Goal: Task Accomplishment & Management: Manage account settings

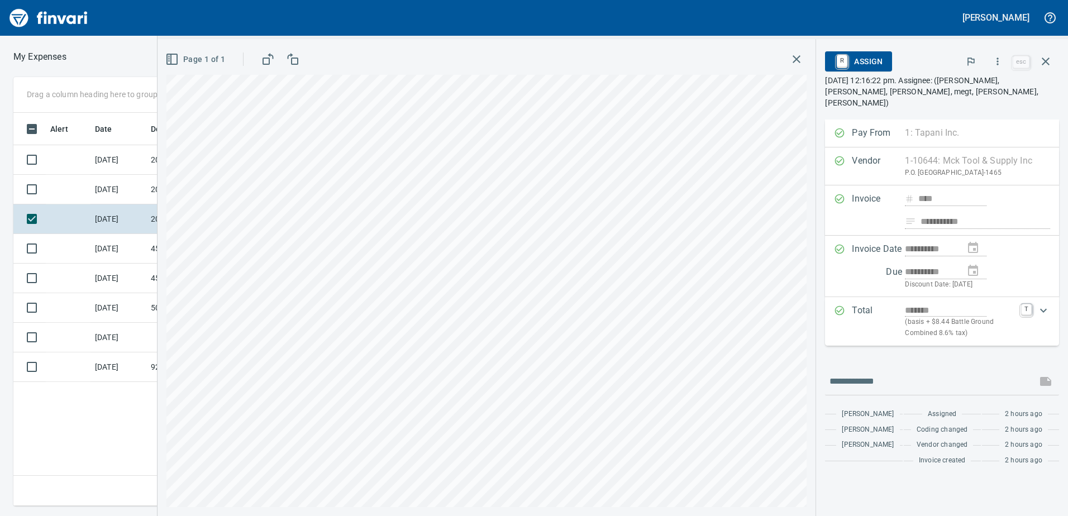
scroll to position [385, 754]
click at [1007, 54] on button "button" at bounding box center [997, 61] width 25 height 25
click at [956, 113] on span "Code" at bounding box center [987, 118] width 125 height 13
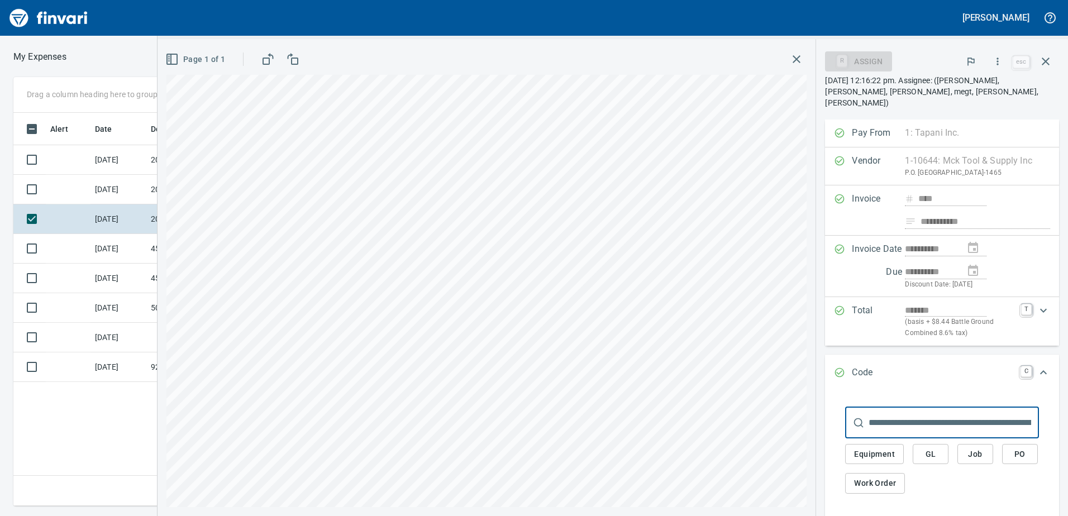
click at [936, 450] on span "GL" at bounding box center [931, 454] width 18 height 14
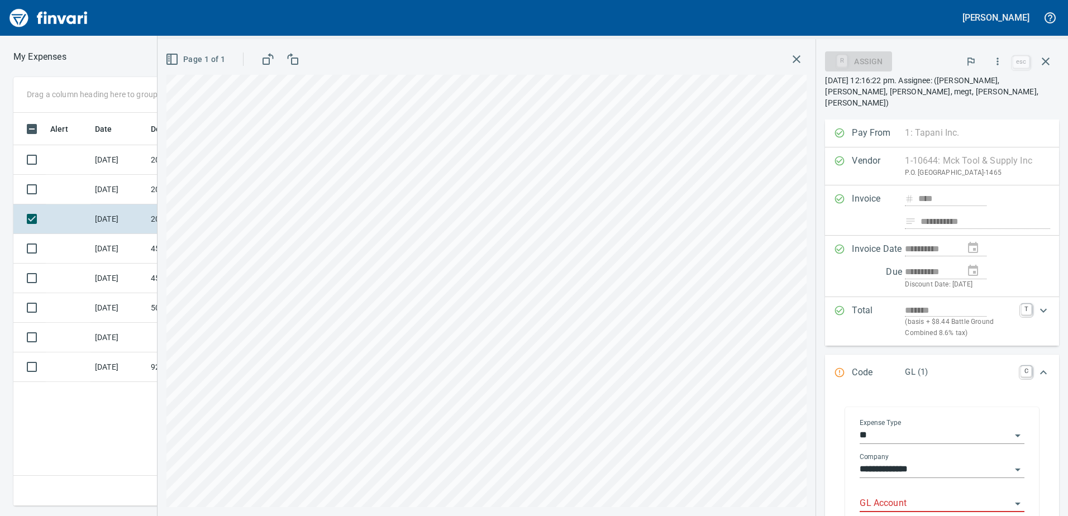
scroll to position [112, 0]
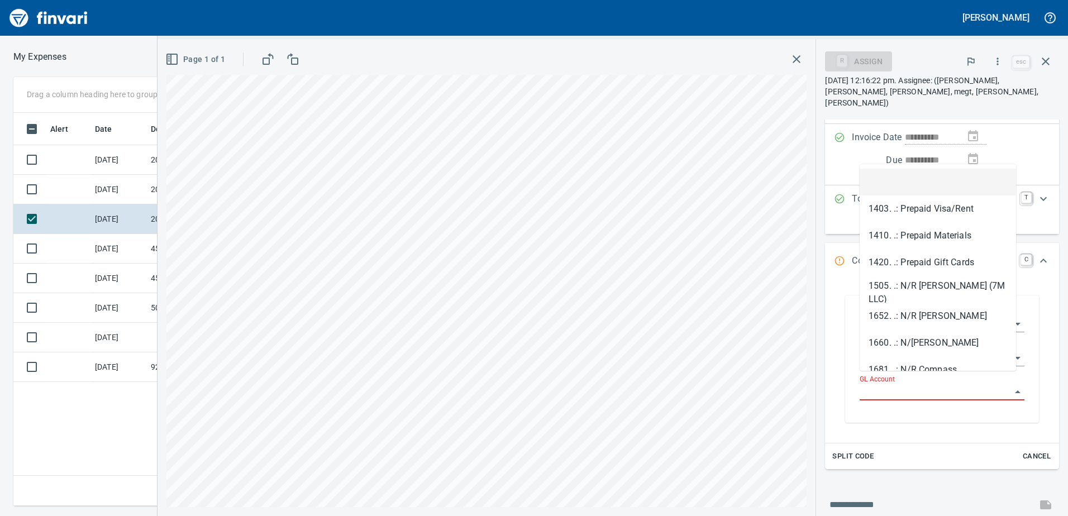
click at [908, 388] on input "GL Account" at bounding box center [935, 392] width 151 height 16
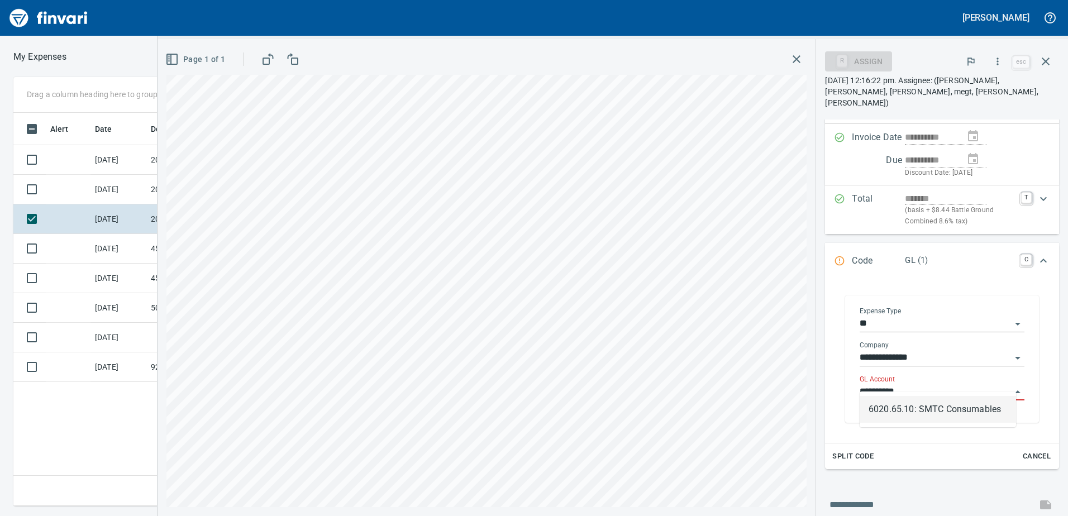
scroll to position [385, 754]
click at [908, 406] on li "6020.65.10: SMTC Consumables" at bounding box center [938, 409] width 156 height 27
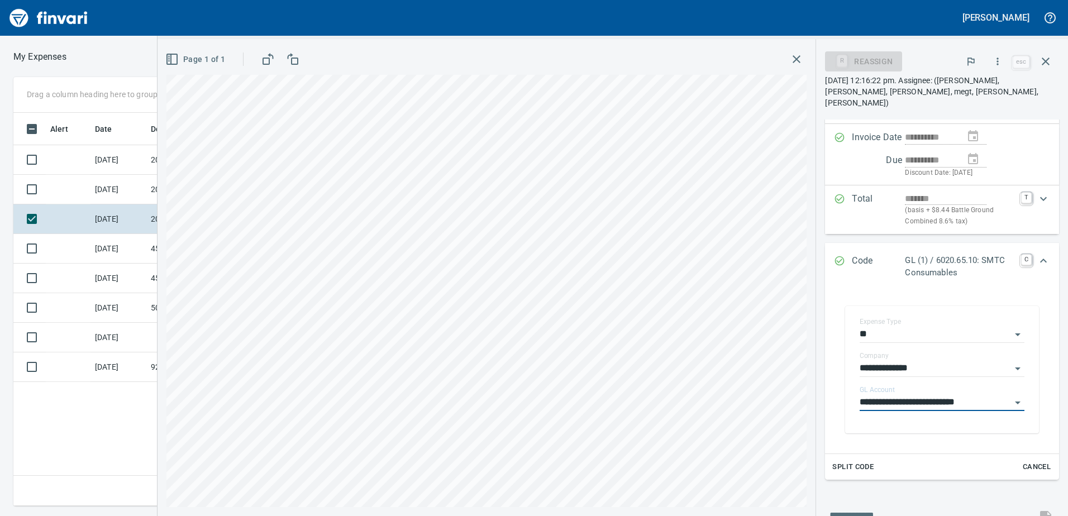
type input "**********"
click at [1040, 259] on icon "Expand" at bounding box center [1043, 261] width 7 height 4
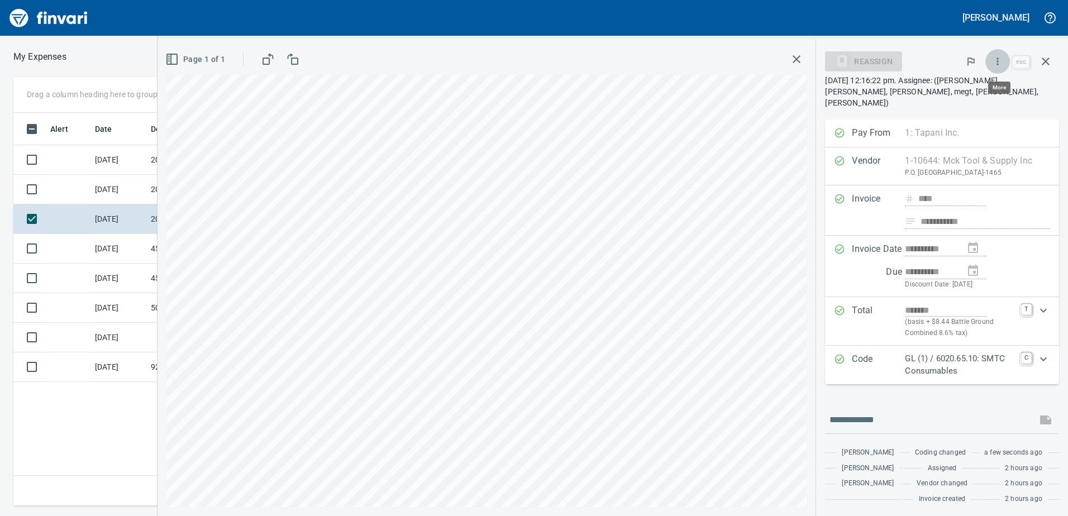
click at [996, 64] on icon "button" at bounding box center [997, 61] width 11 height 11
click at [976, 99] on span "Approve" at bounding box center [987, 93] width 125 height 13
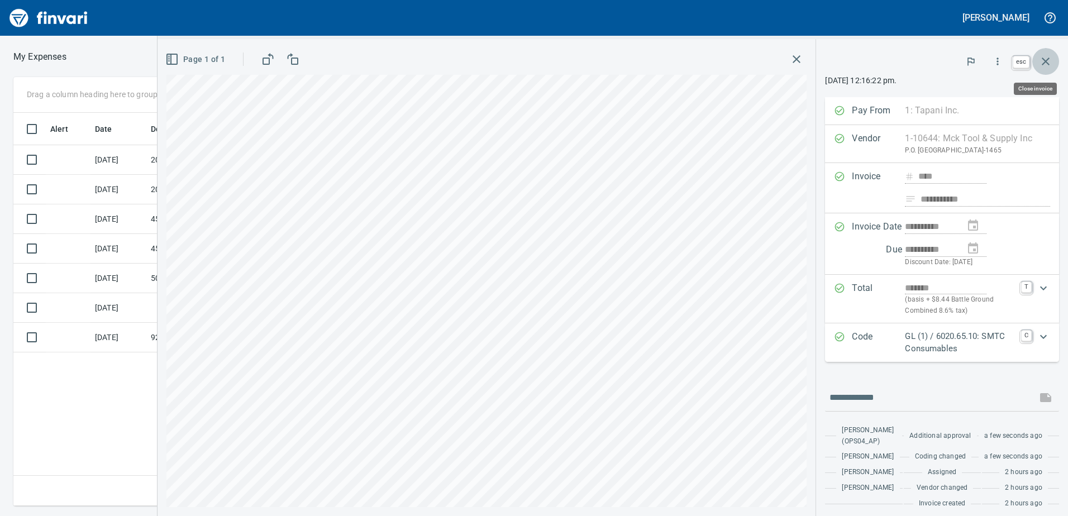
click at [1049, 54] on button "button" at bounding box center [1045, 61] width 27 height 27
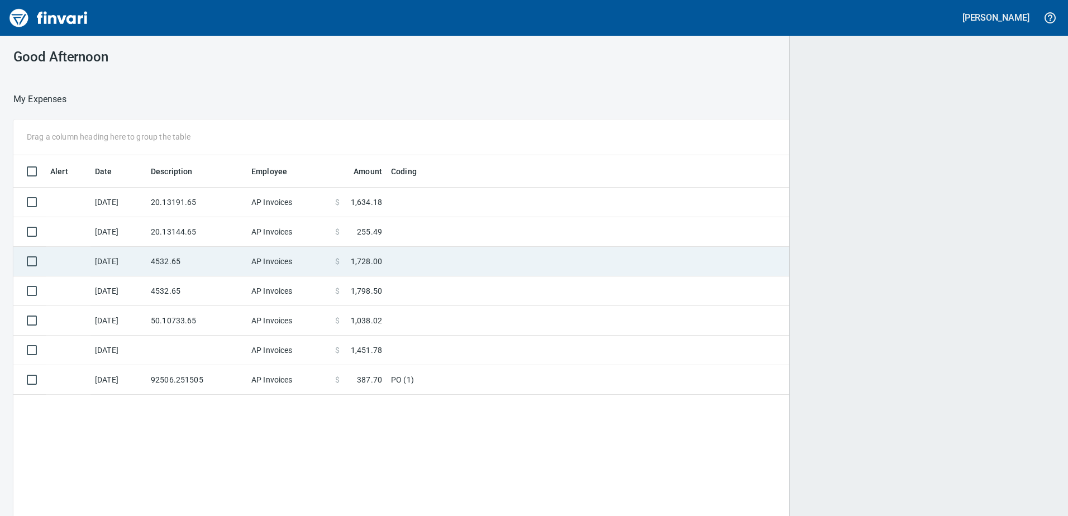
scroll to position [1, 1]
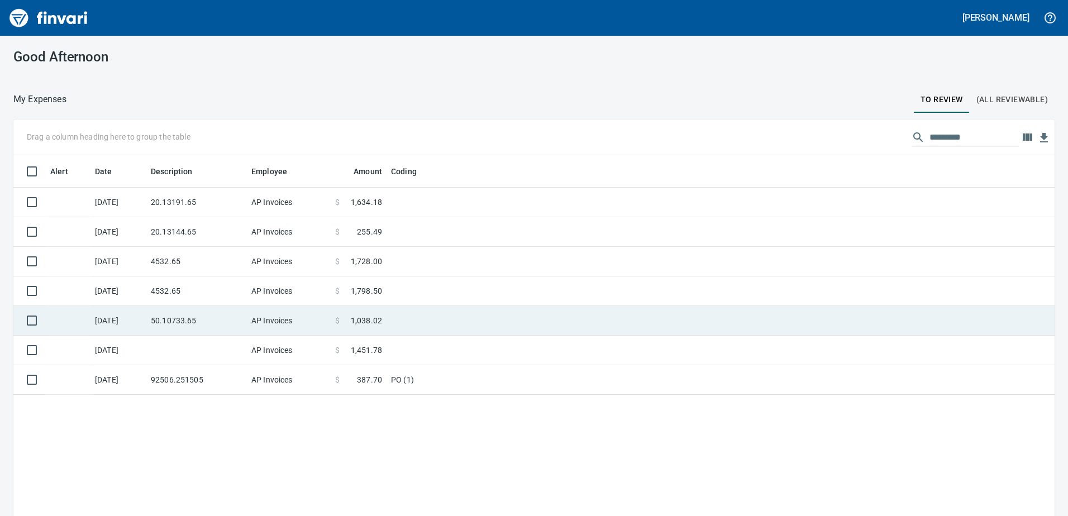
click at [427, 316] on td at bounding box center [526, 321] width 279 height 30
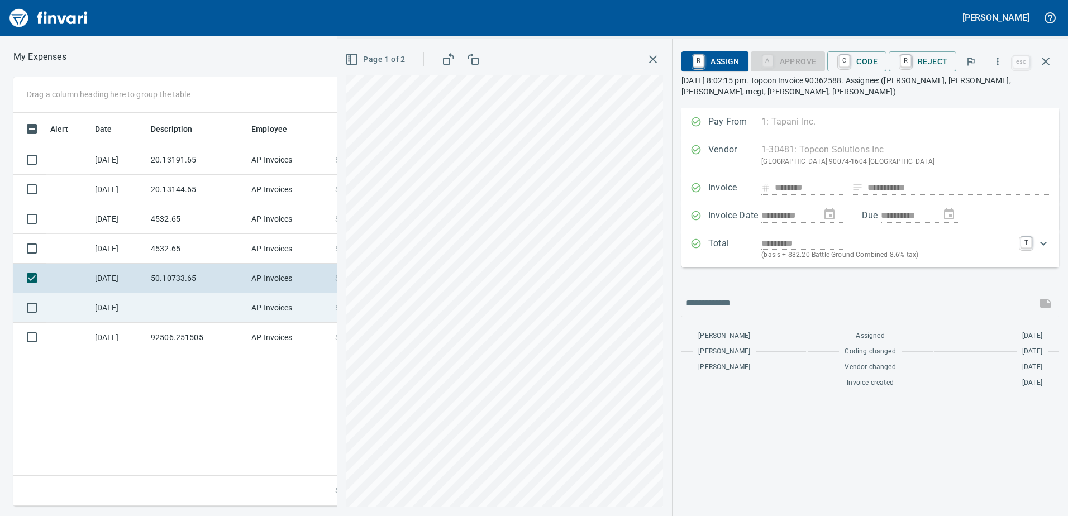
click at [269, 313] on td "AP Invoices" at bounding box center [289, 308] width 84 height 30
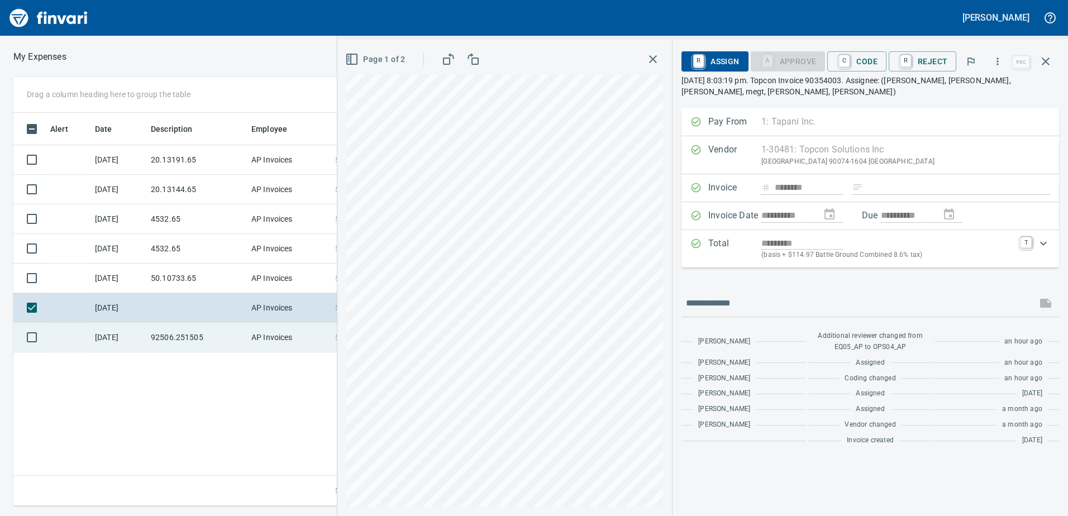
click at [228, 326] on td "92506.251505" at bounding box center [196, 338] width 101 height 30
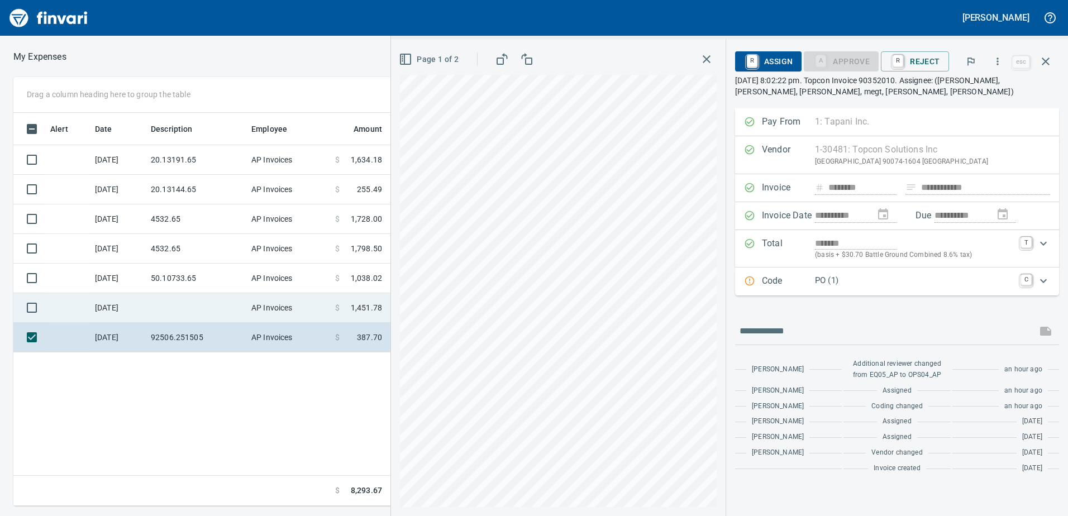
click at [219, 312] on td at bounding box center [196, 308] width 101 height 30
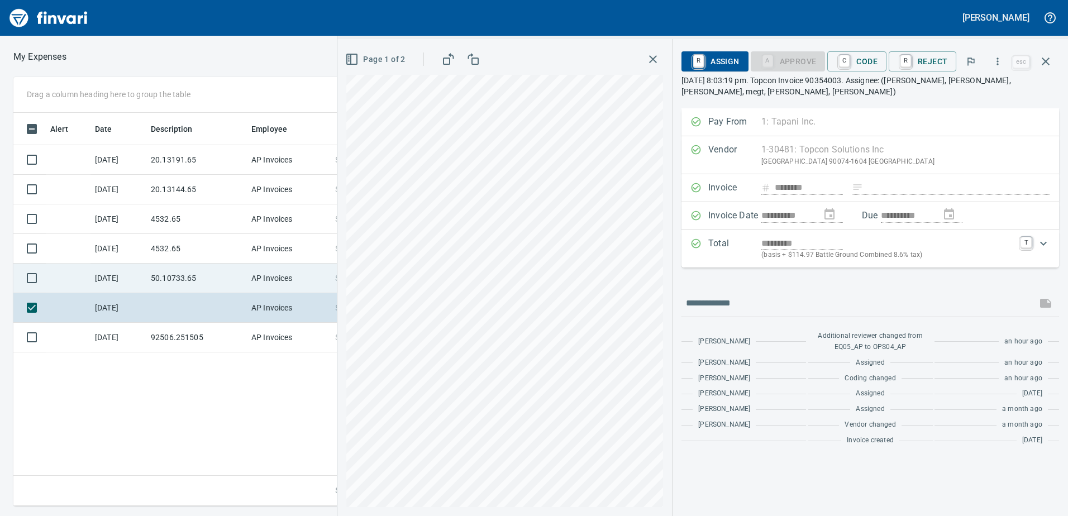
click at [221, 277] on td "50.10733.65" at bounding box center [196, 279] width 101 height 30
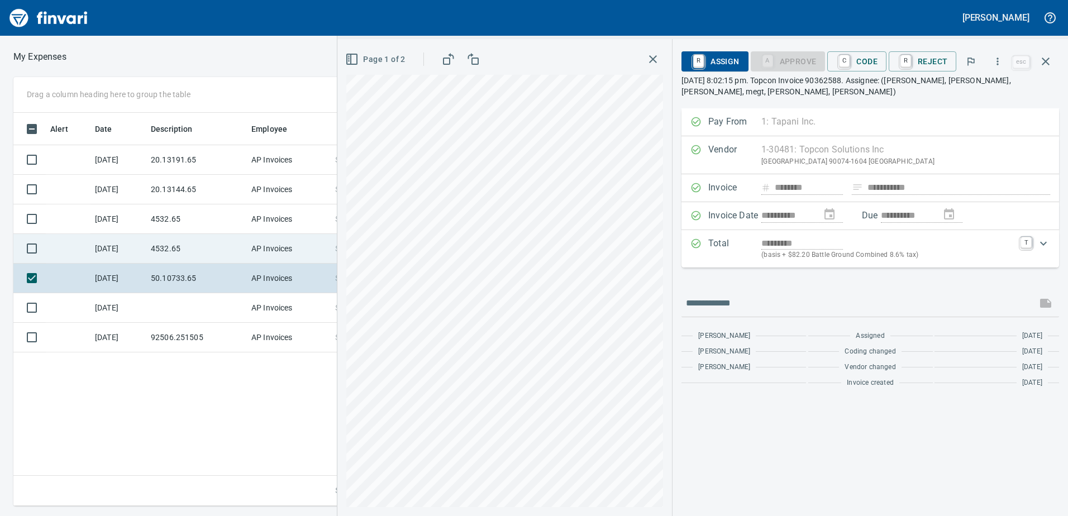
click at [221, 248] on td "4532.65" at bounding box center [196, 249] width 101 height 30
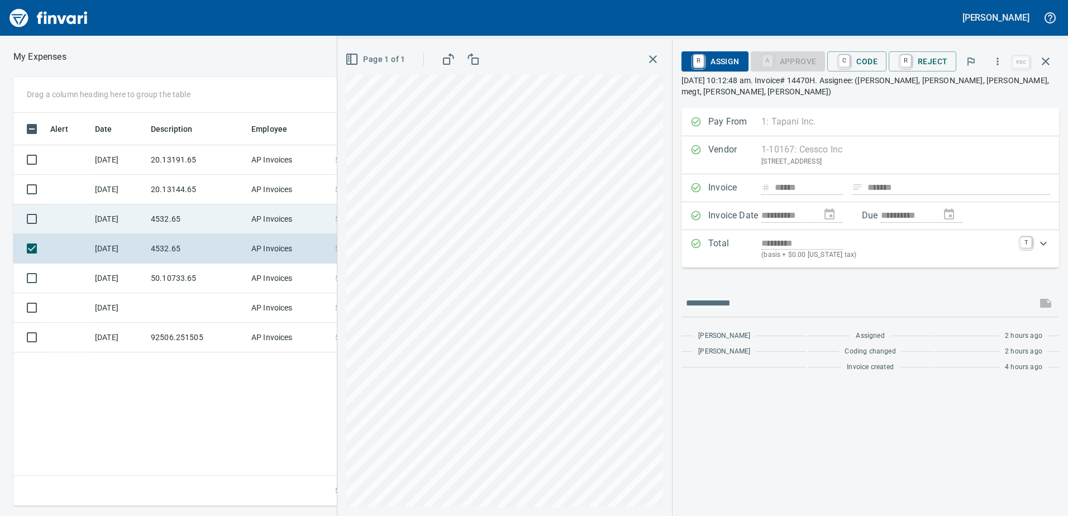
click at [223, 223] on td "4532.65" at bounding box center [196, 219] width 101 height 30
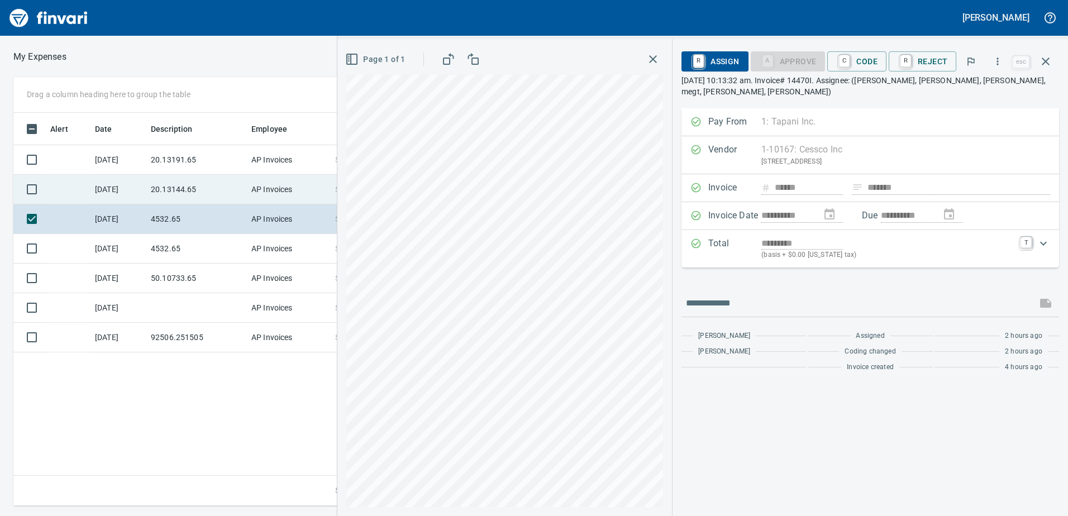
click at [227, 185] on td "20.13144.65" at bounding box center [196, 190] width 101 height 30
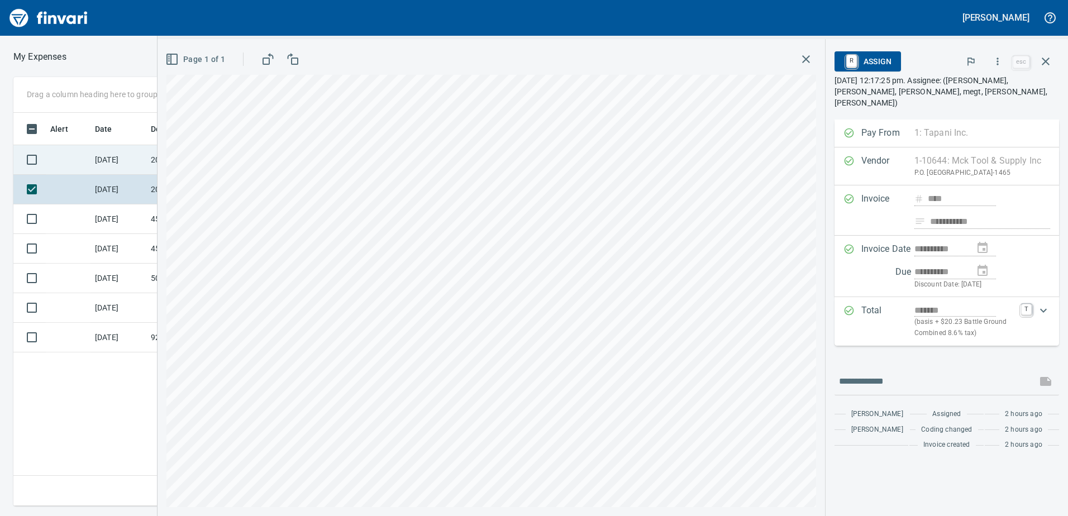
click at [132, 160] on td "[DATE]" at bounding box center [119, 160] width 56 height 30
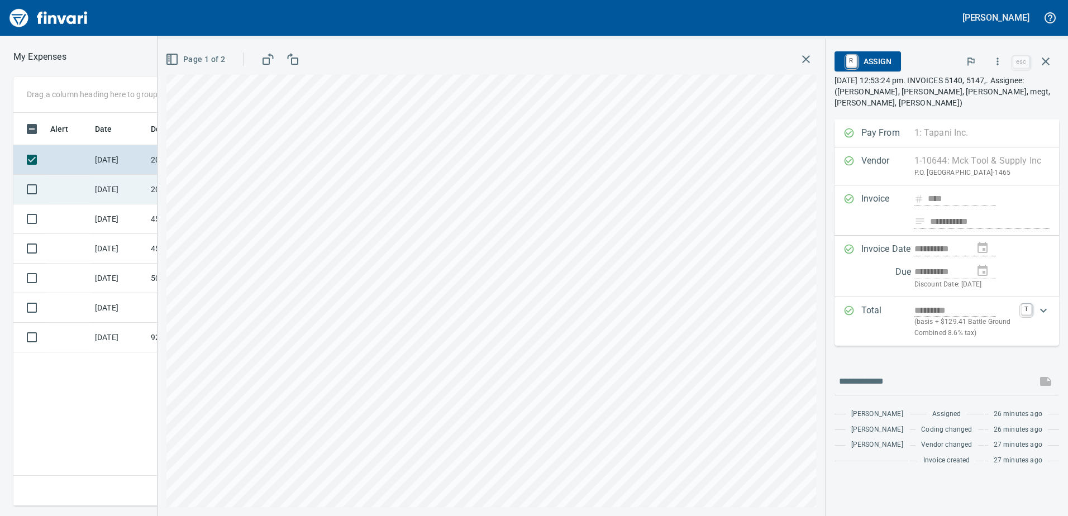
click at [118, 183] on td "[DATE]" at bounding box center [119, 190] width 56 height 30
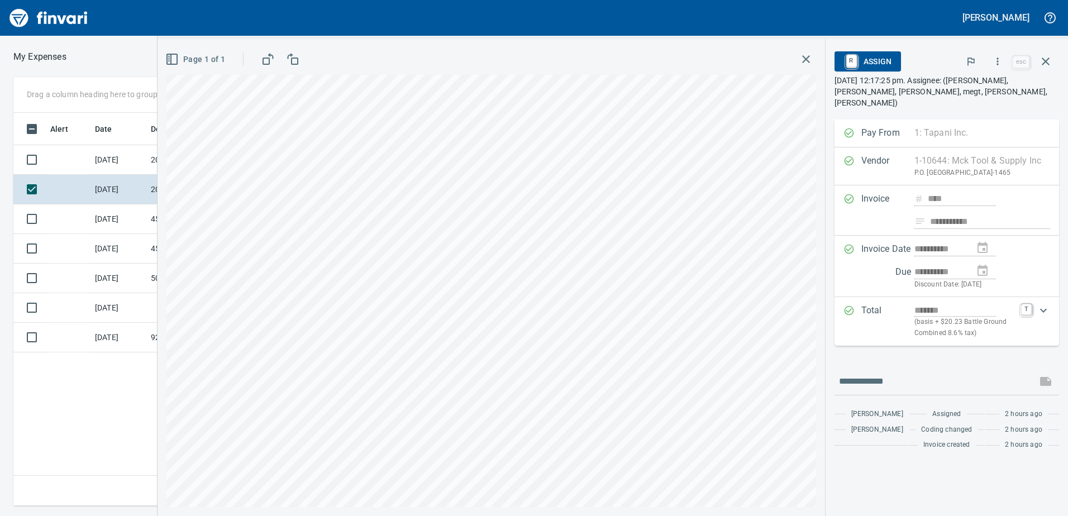
scroll to position [385, 754]
click at [998, 50] on button "button" at bounding box center [997, 61] width 25 height 25
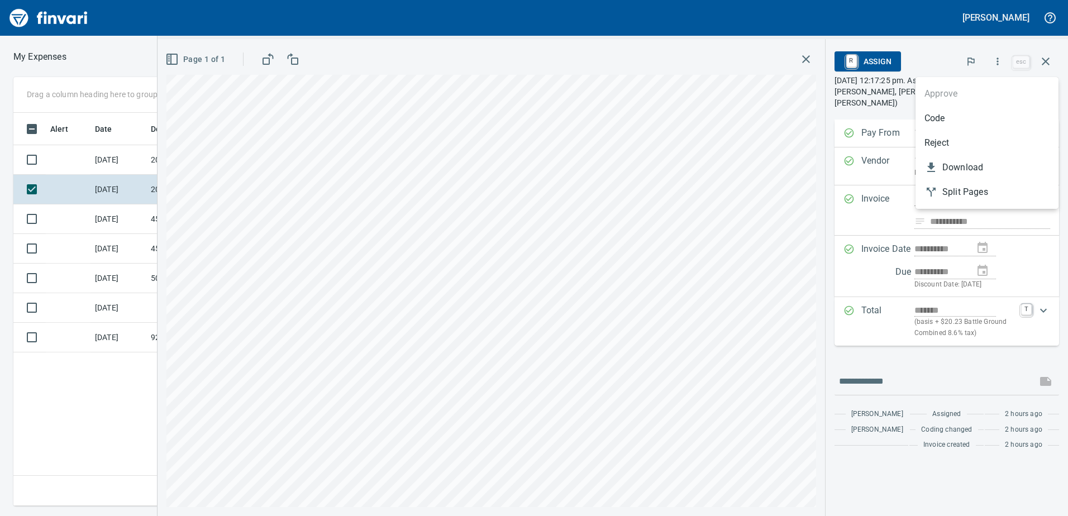
click at [993, 118] on span "Code" at bounding box center [987, 118] width 125 height 13
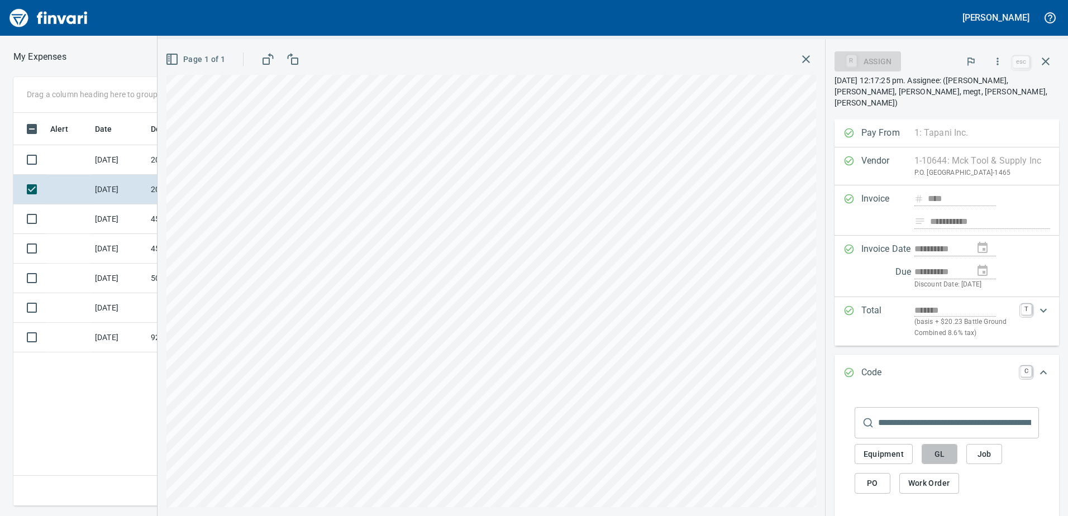
click at [943, 445] on button "GL" at bounding box center [940, 454] width 36 height 21
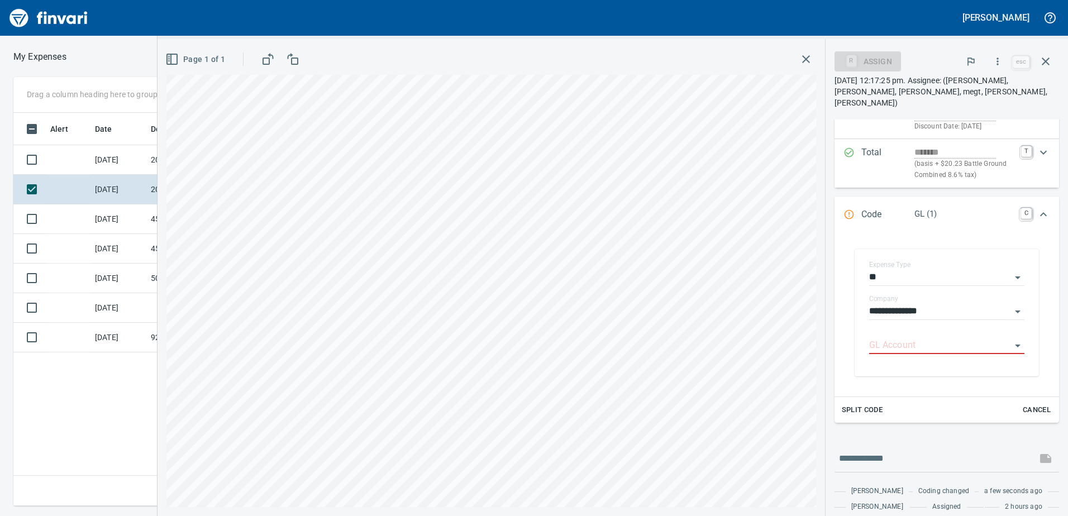
scroll to position [184, 0]
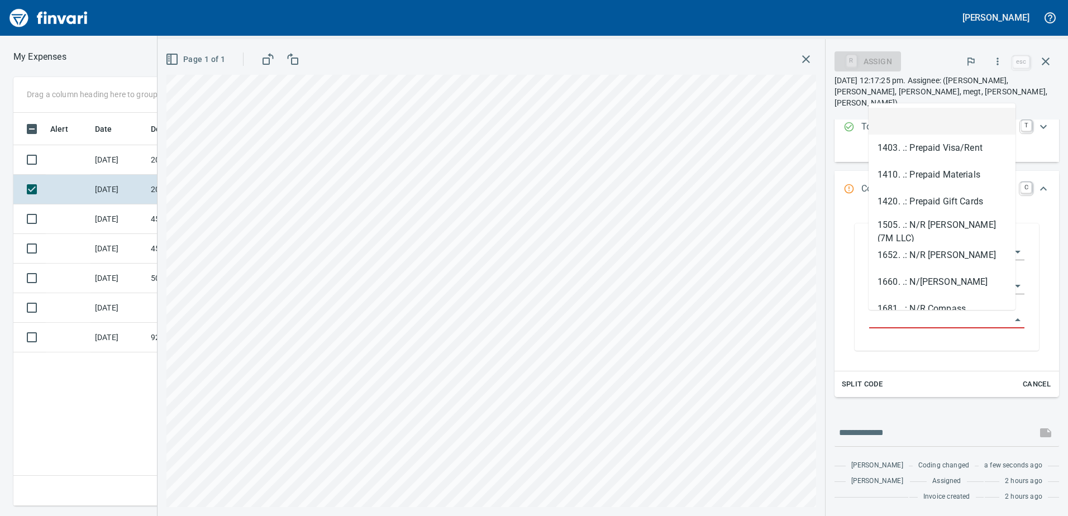
click at [919, 320] on input "GL Account" at bounding box center [940, 320] width 142 height 16
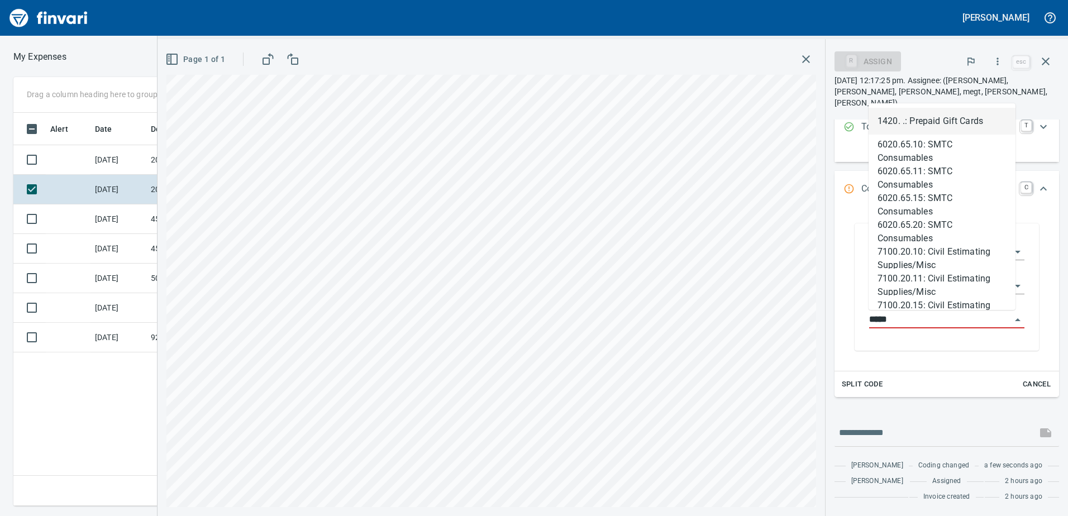
scroll to position [385, 754]
type input "*"
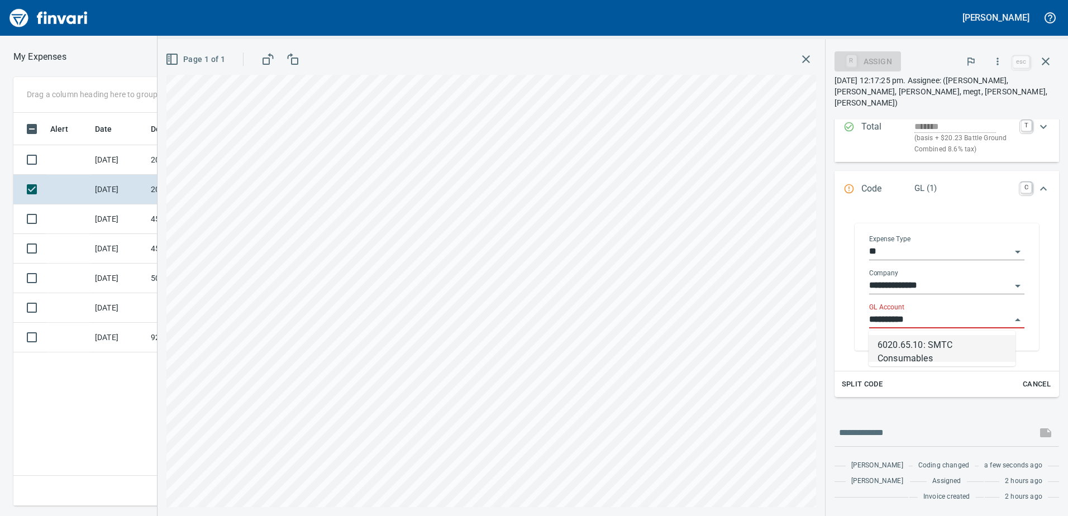
drag, startPoint x: 932, startPoint y: 345, endPoint x: 950, endPoint y: 348, distance: 18.6
click at [932, 345] on li "6020.65.10: SMTC Consumables" at bounding box center [942, 348] width 147 height 27
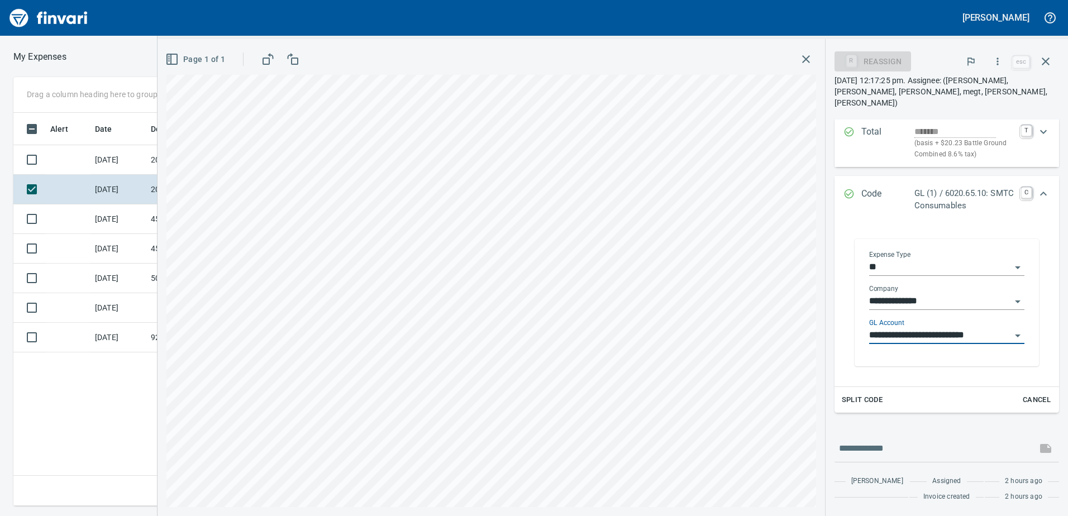
scroll to position [184, 0]
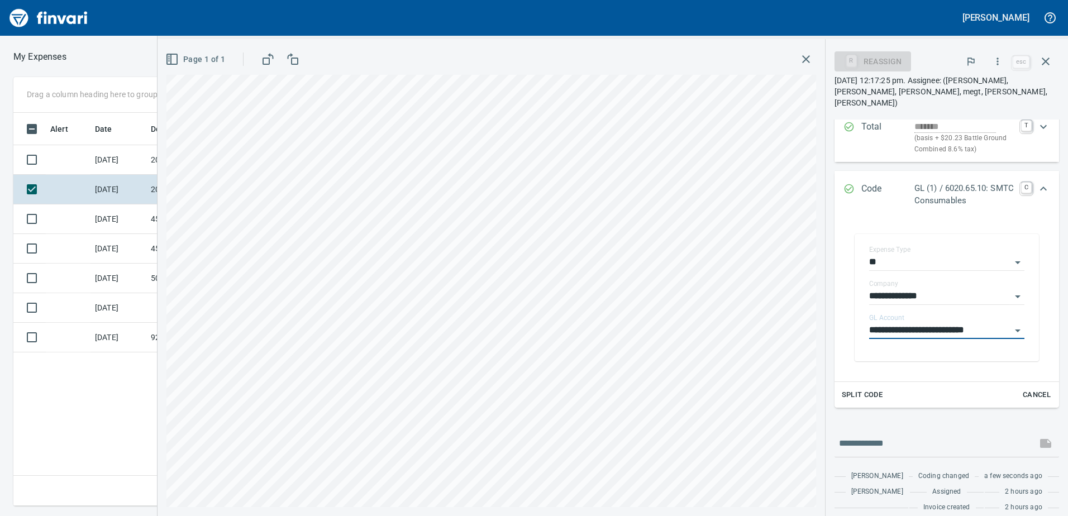
type input "**********"
click at [1040, 187] on icon "Expand" at bounding box center [1043, 189] width 7 height 4
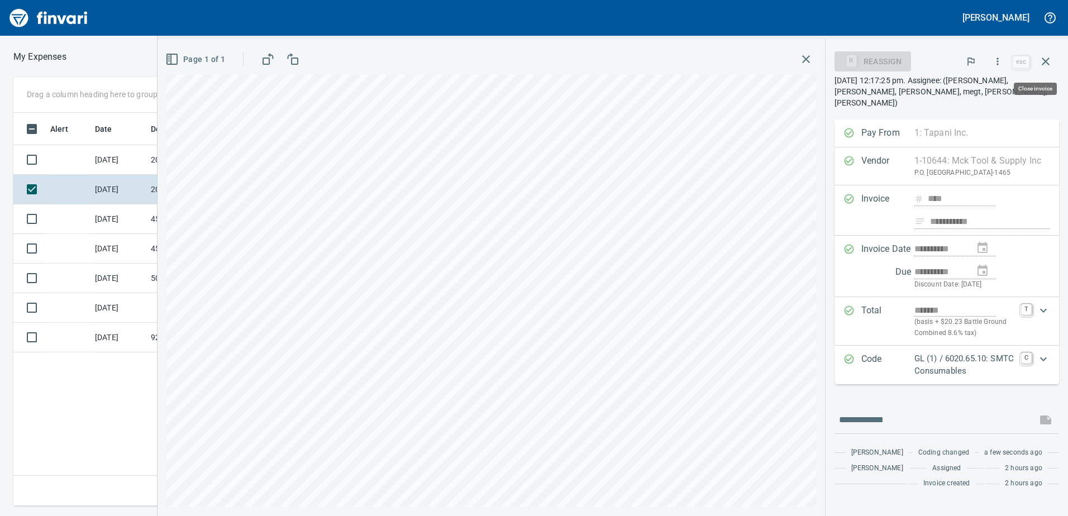
scroll to position [385, 754]
click at [1002, 62] on icon "button" at bounding box center [997, 61] width 11 height 11
click at [974, 86] on li "Approve" at bounding box center [987, 94] width 143 height 25
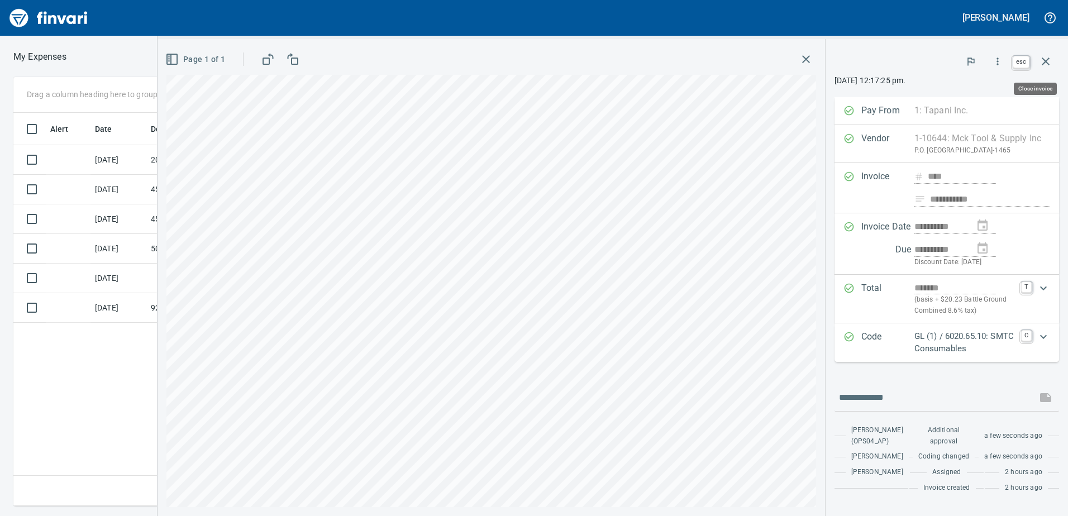
click at [1047, 63] on icon "button" at bounding box center [1046, 62] width 8 height 8
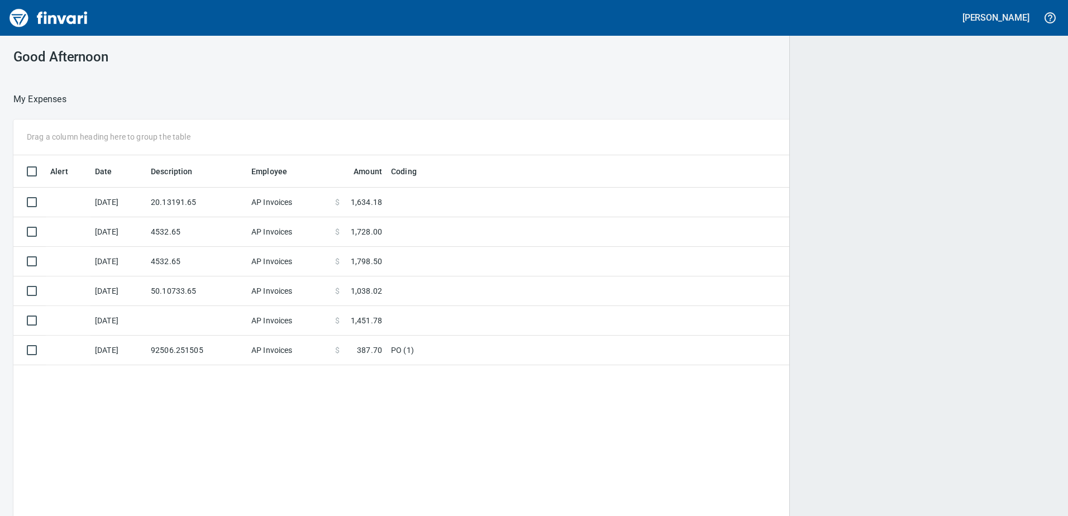
scroll to position [1, 1]
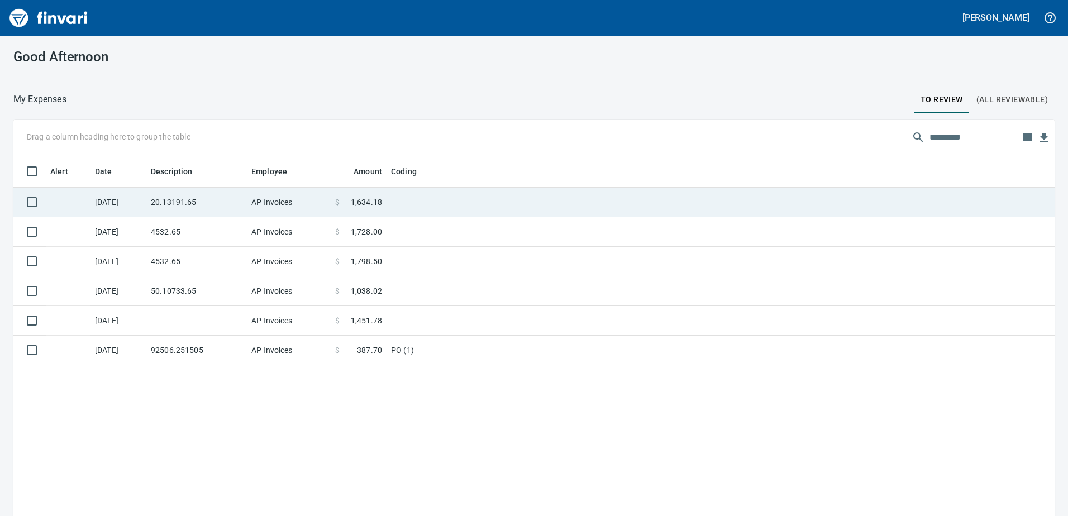
click at [255, 207] on td "AP Invoices" at bounding box center [289, 203] width 84 height 30
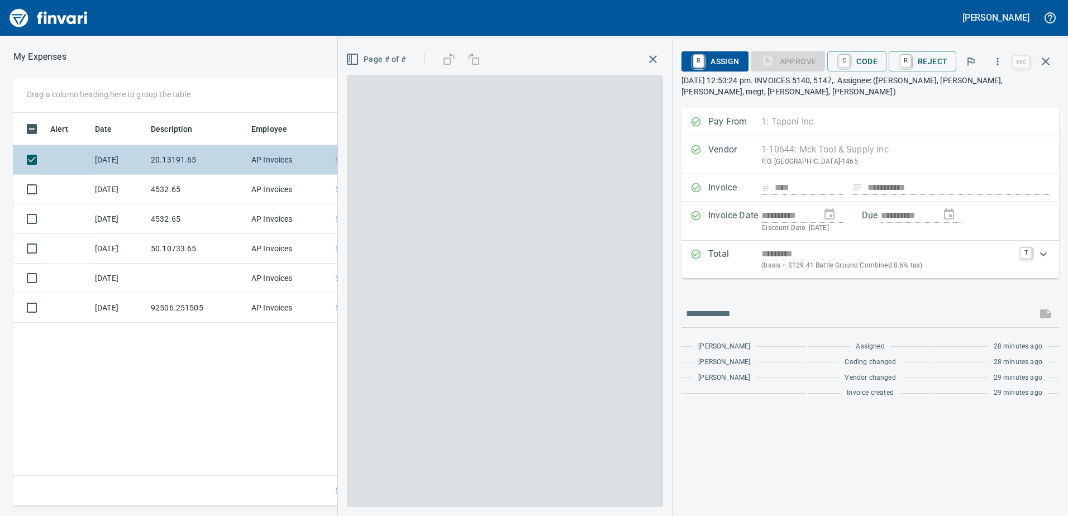
scroll to position [385, 754]
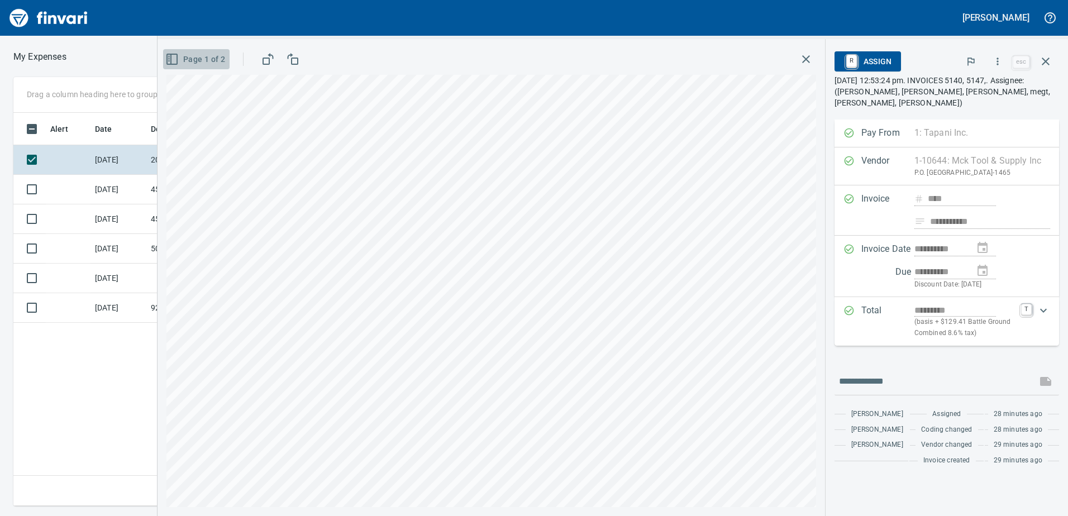
click at [198, 54] on span "Page 1 of 2" at bounding box center [197, 60] width 58 height 14
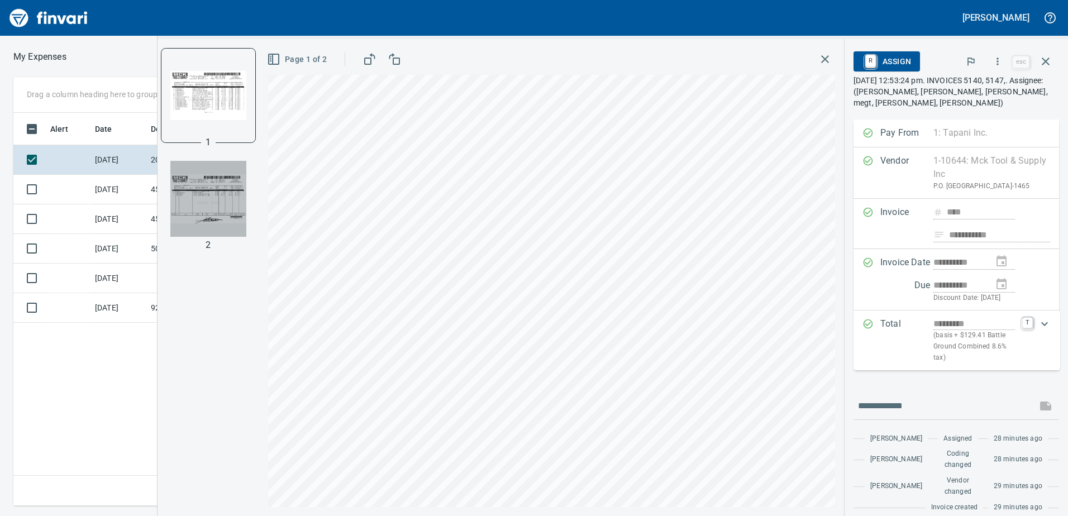
click at [222, 182] on img "button" at bounding box center [208, 199] width 76 height 76
drag, startPoint x: 213, startPoint y: 192, endPoint x: 207, endPoint y: 201, distance: 11.6
click at [994, 56] on icon "button" at bounding box center [997, 61] width 11 height 11
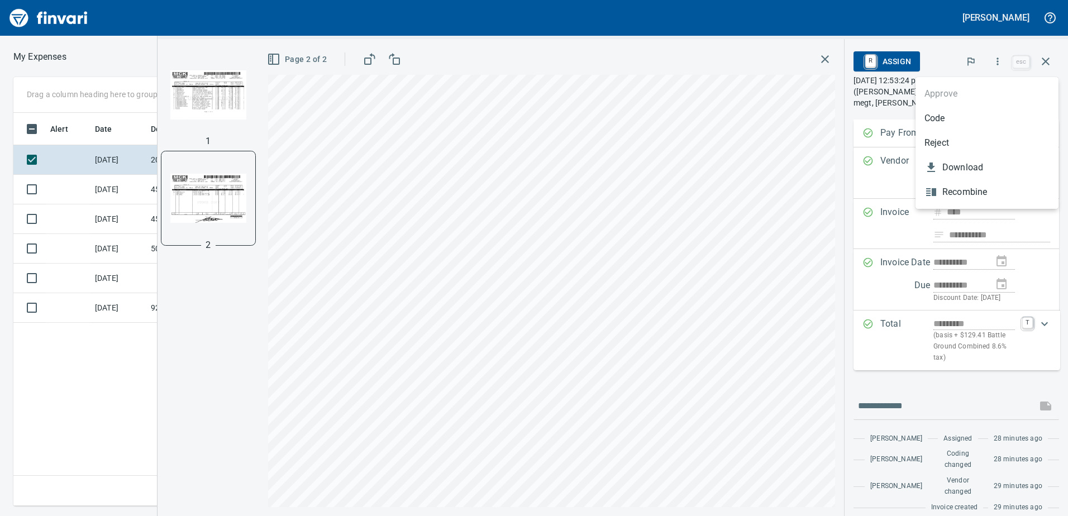
click at [961, 113] on span "Code" at bounding box center [987, 118] width 125 height 13
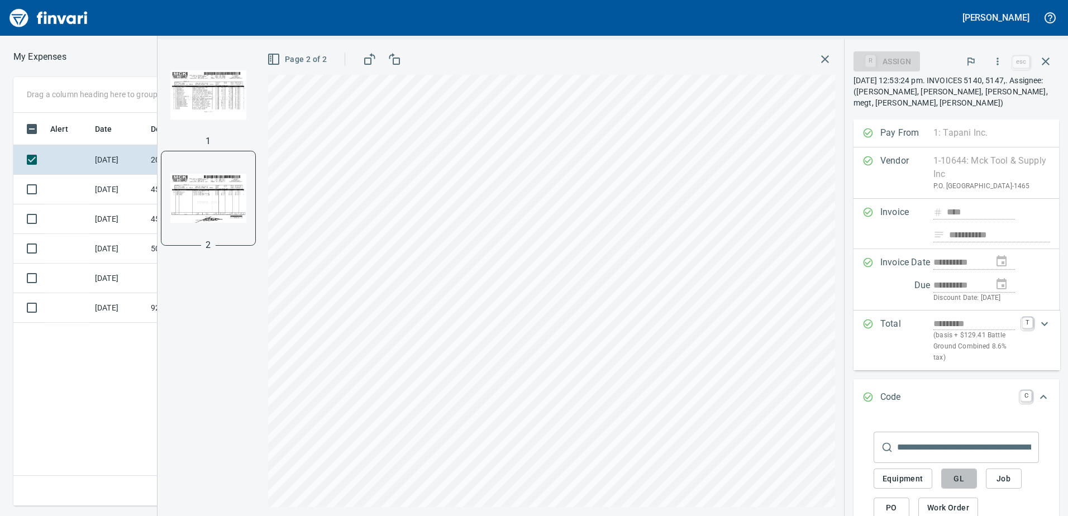
click at [965, 477] on span "GL" at bounding box center [959, 479] width 18 height 14
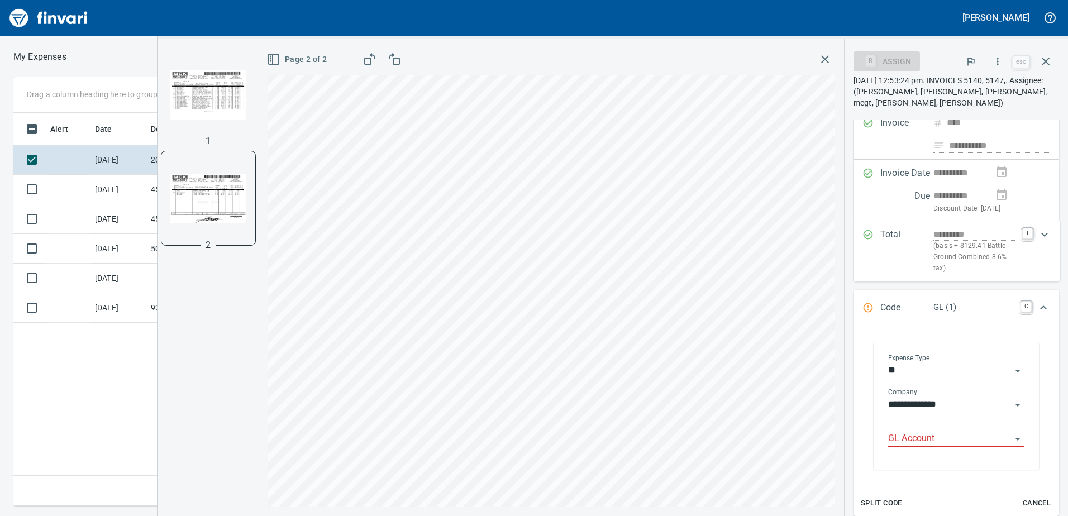
scroll to position [112, 0]
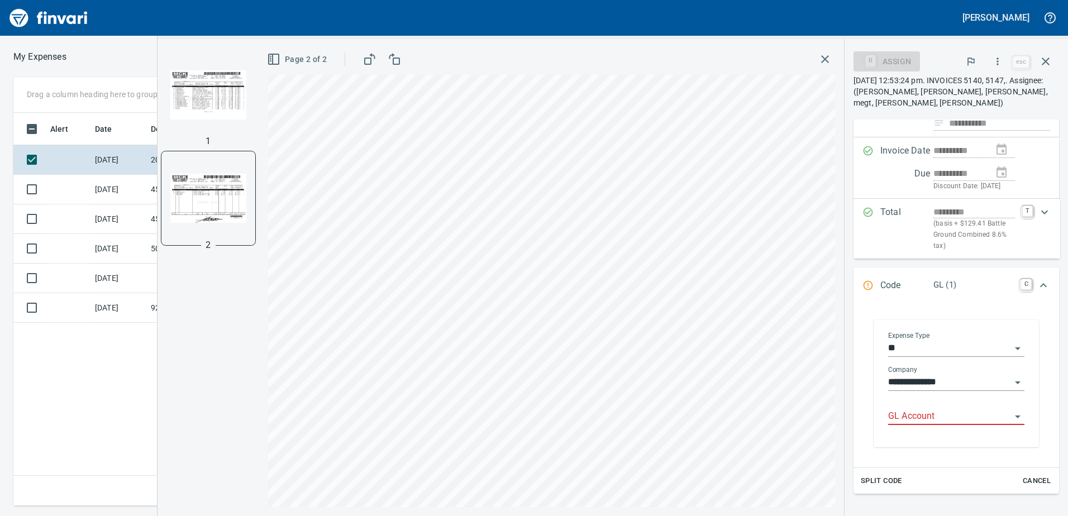
click at [904, 407] on div "GL Account" at bounding box center [956, 412] width 136 height 25
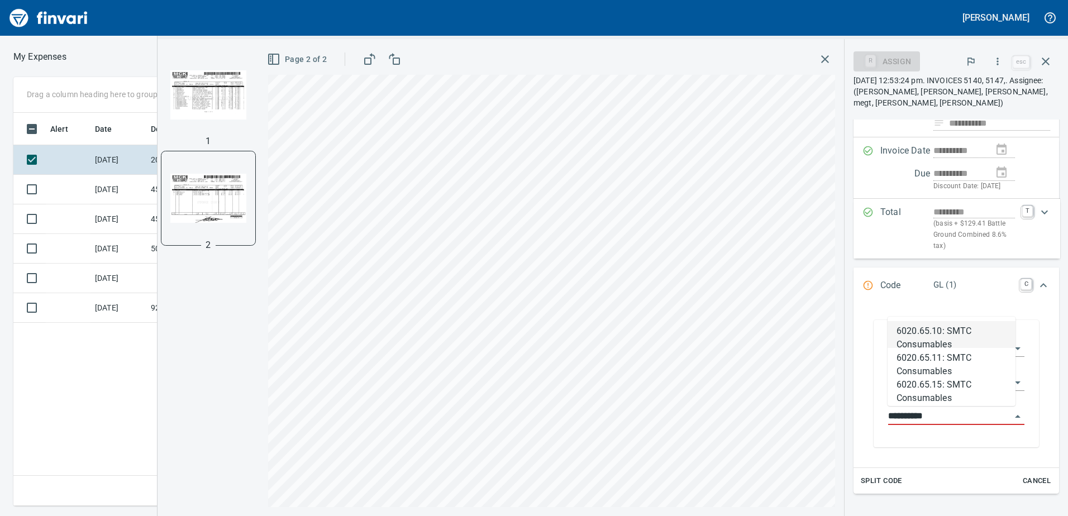
scroll to position [385, 754]
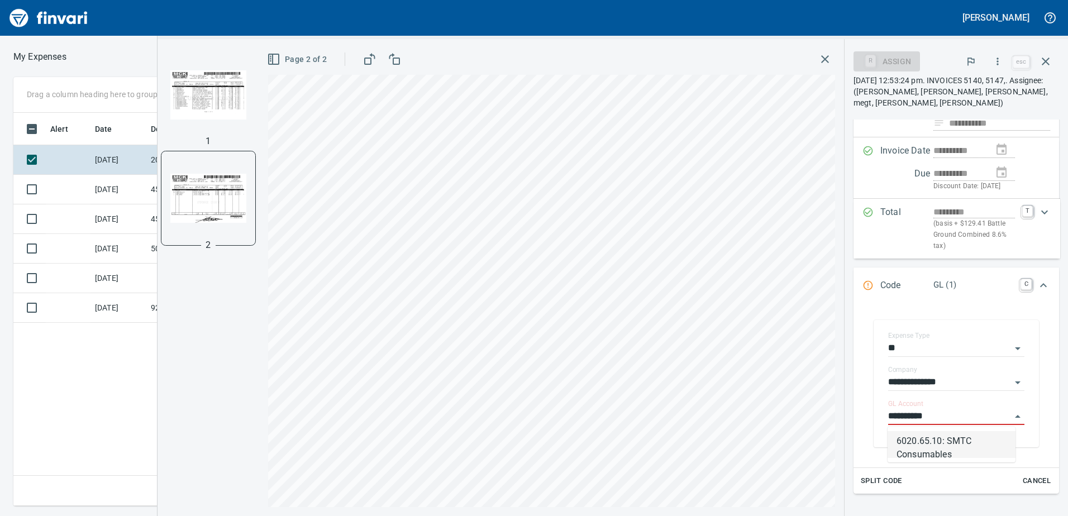
click at [931, 436] on li "6020.65.10: SMTC Consumables" at bounding box center [952, 444] width 128 height 27
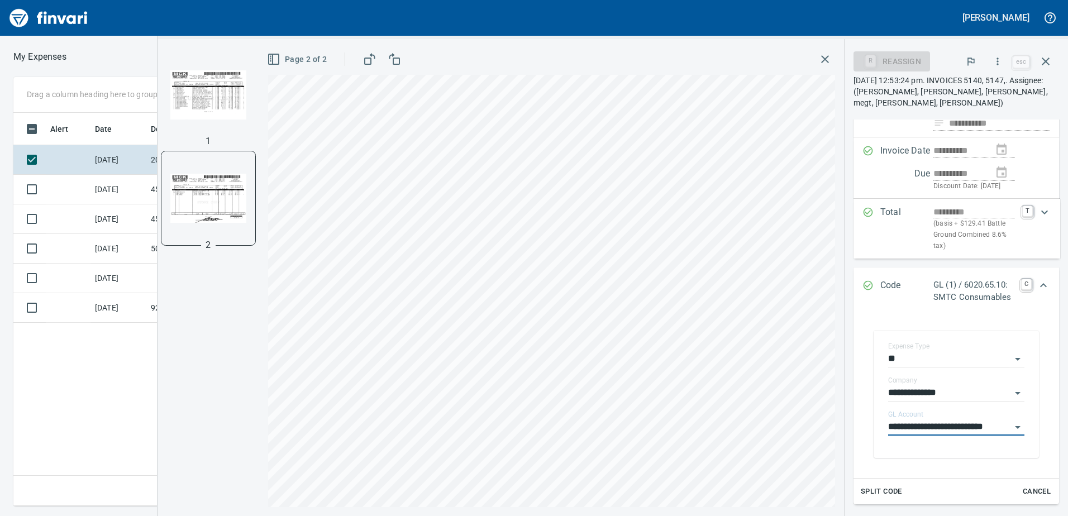
type input "**********"
click at [1043, 278] on div "Expand" at bounding box center [1043, 285] width 27 height 27
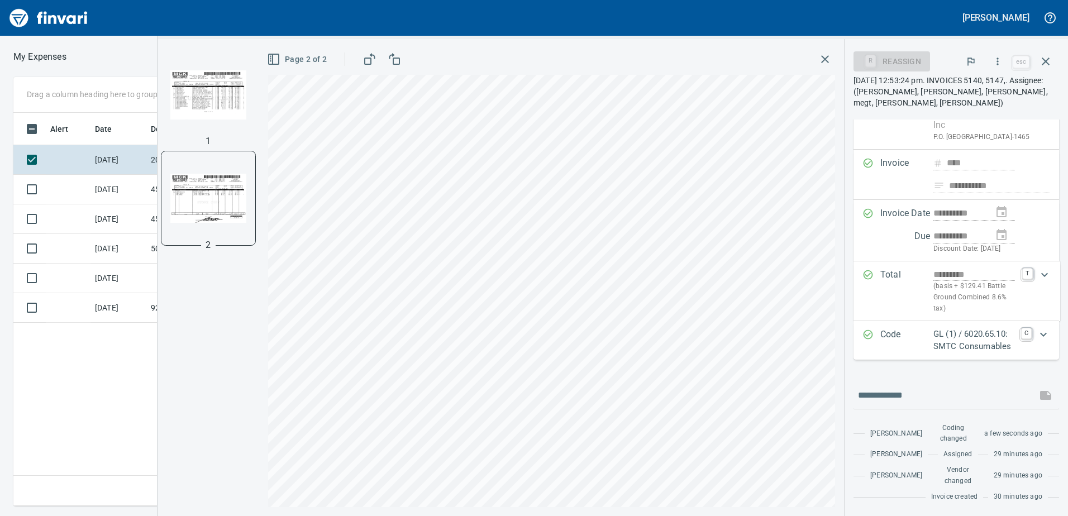
click at [1002, 57] on icon "button" at bounding box center [997, 61] width 11 height 11
click at [967, 91] on span "Approve" at bounding box center [987, 93] width 125 height 13
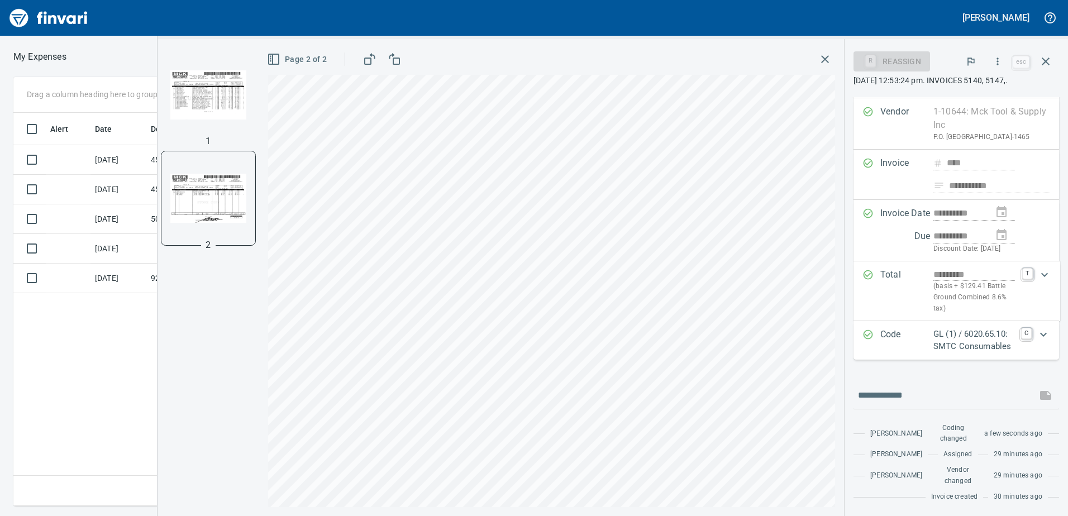
scroll to position [81, 0]
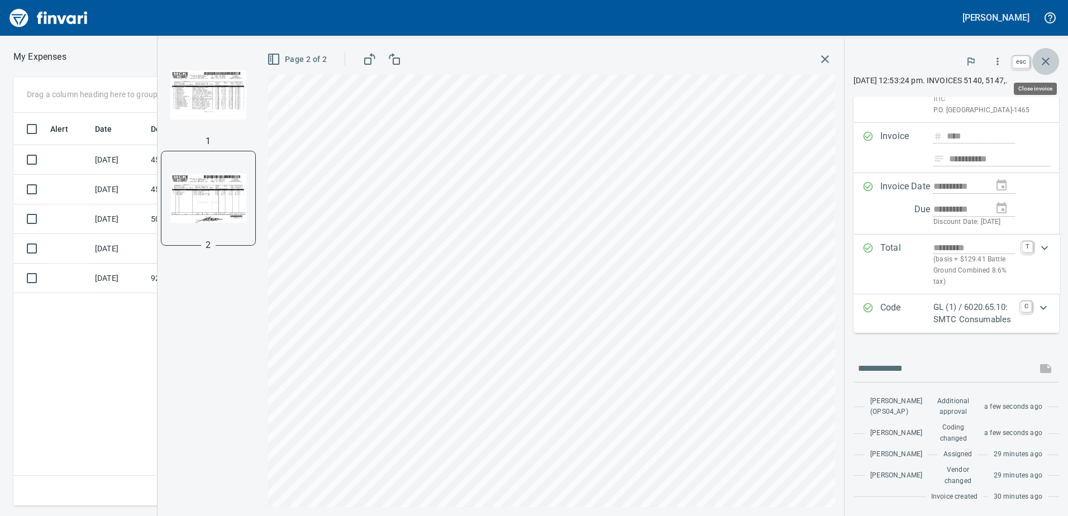
click at [1047, 58] on icon "button" at bounding box center [1045, 61] width 13 height 13
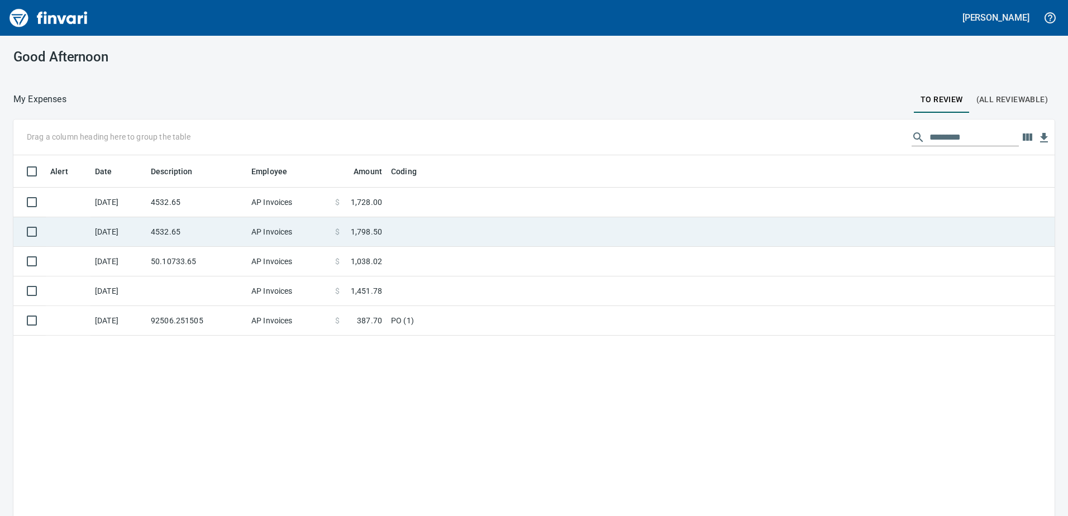
scroll to position [385, 1025]
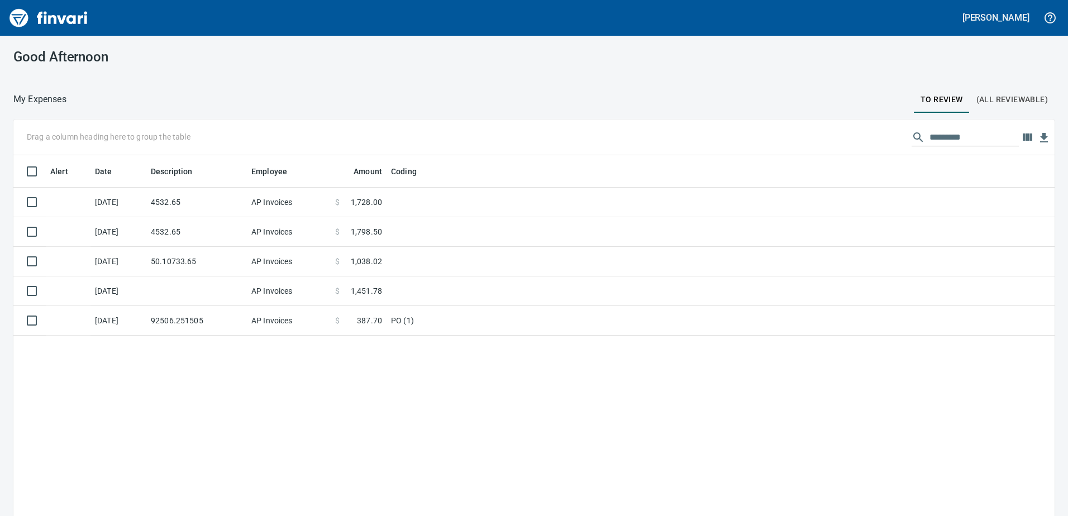
click at [397, 317] on td "PO (1)" at bounding box center [526, 321] width 279 height 30
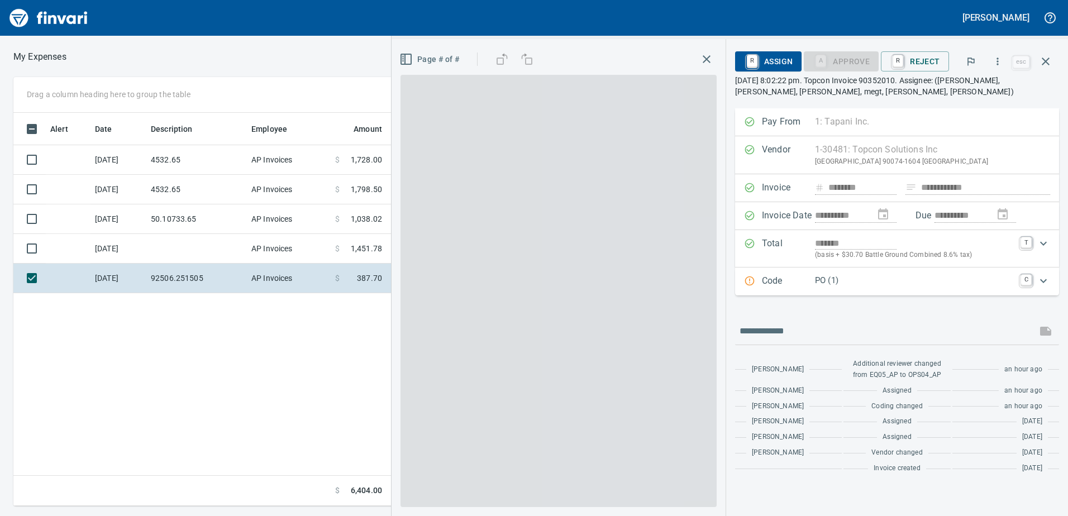
scroll to position [385, 754]
